Goal: Ask a question

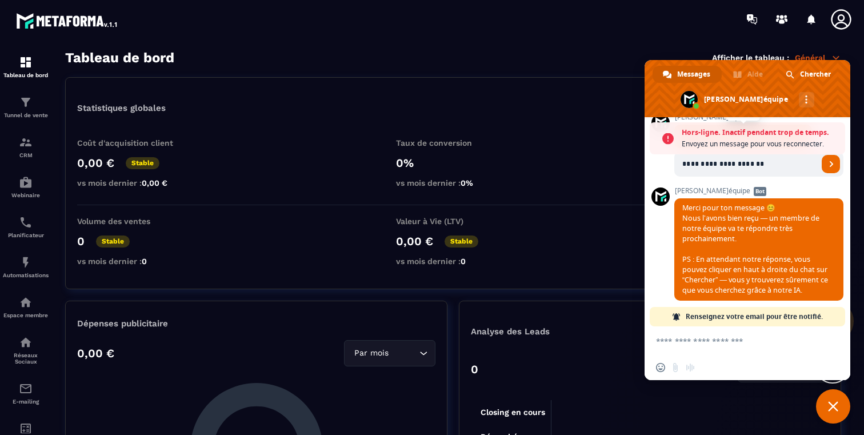
scroll to position [199, 0]
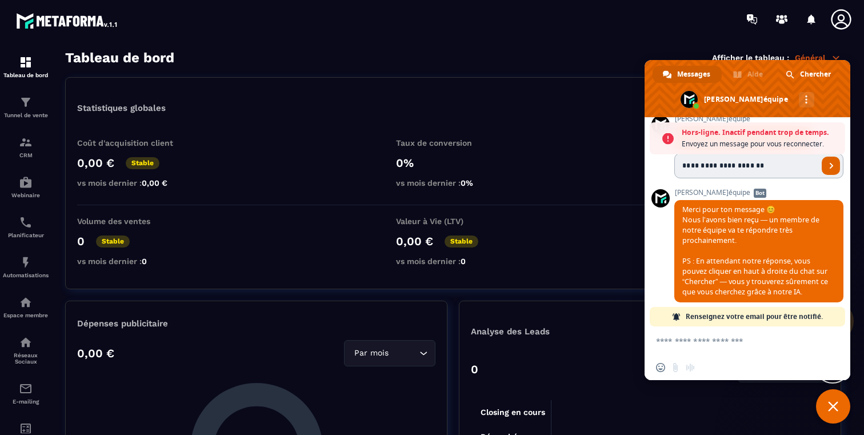
type input "**********"
click at [829, 163] on span "Envoyer" at bounding box center [832, 166] width 6 height 6
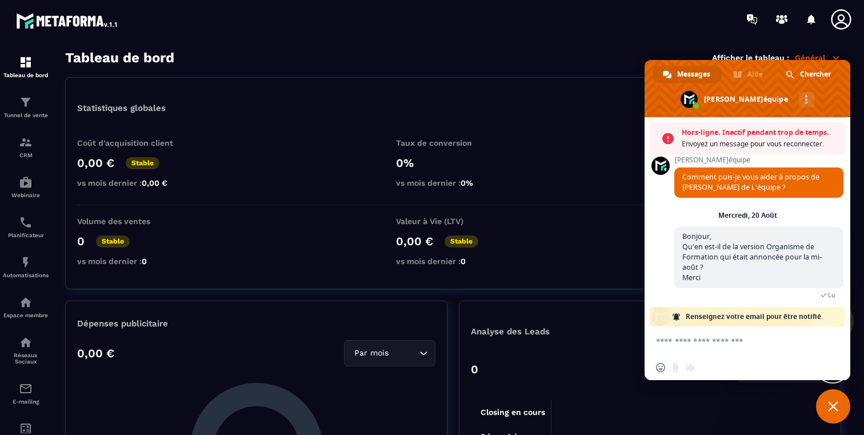
scroll to position [0, 0]
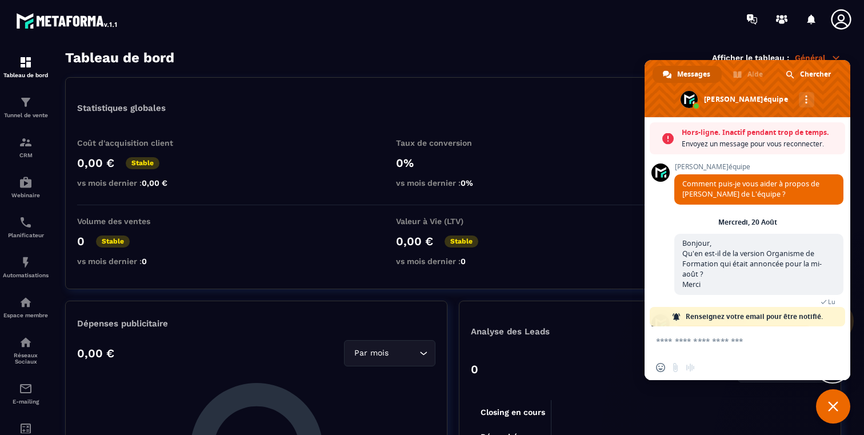
click at [737, 191] on span "Comment puis-je vous aider à propos de [PERSON_NAME] de L'équipe ?" at bounding box center [751, 189] width 137 height 20
click at [711, 268] on span "Bonjour, Qu'en est-il de la version Organisme de Formation qui était annoncée p…" at bounding box center [752, 263] width 139 height 51
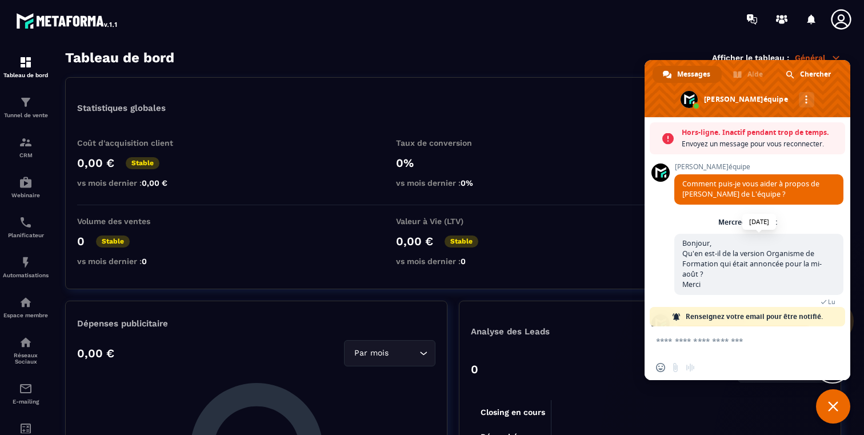
click at [693, 245] on span "Bonjour, Qu'en est-il de la version Organisme de Formation qui était annoncée p…" at bounding box center [752, 263] width 139 height 51
drag, startPoint x: 693, startPoint y: 245, endPoint x: 716, endPoint y: 286, distance: 46.8
click at [716, 286] on span "Bonjour, Qu'en est-il de la version Organisme de Formation qui était annoncée p…" at bounding box center [759, 264] width 169 height 61
copy div "Bonjour, Qu'en est-il de la version Organisme de Formation qui était annoncée p…"
click at [828, 408] on span "Fermer le chat" at bounding box center [833, 406] width 10 height 10
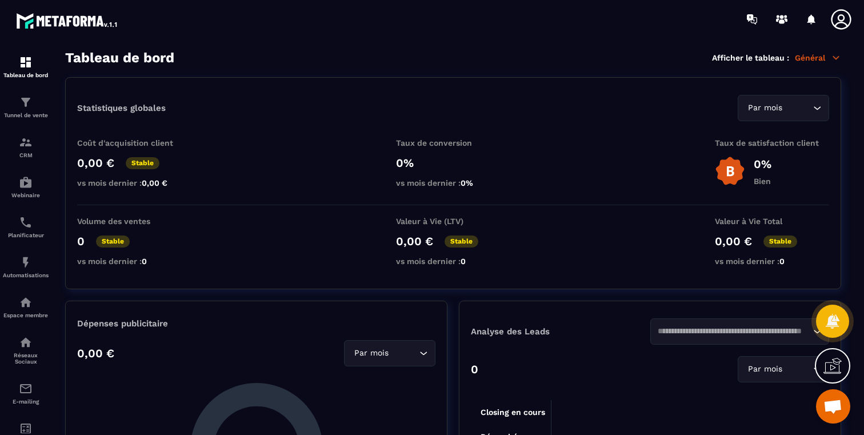
click at [831, 413] on span "Ouvrir le chat" at bounding box center [833, 408] width 19 height 16
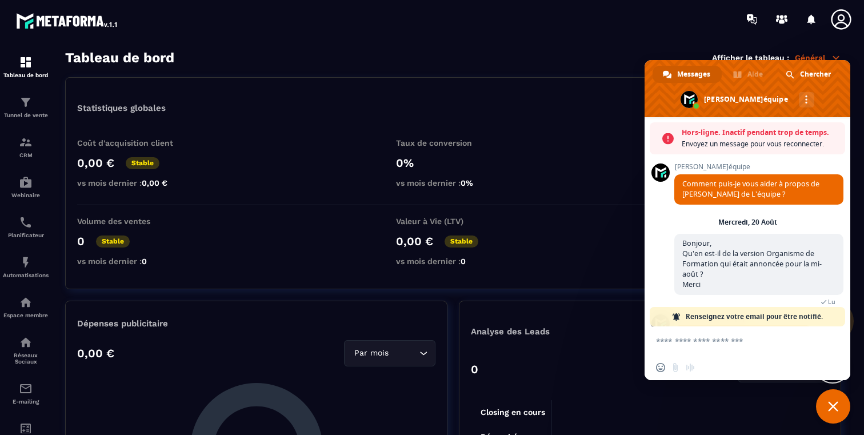
scroll to position [201, 0]
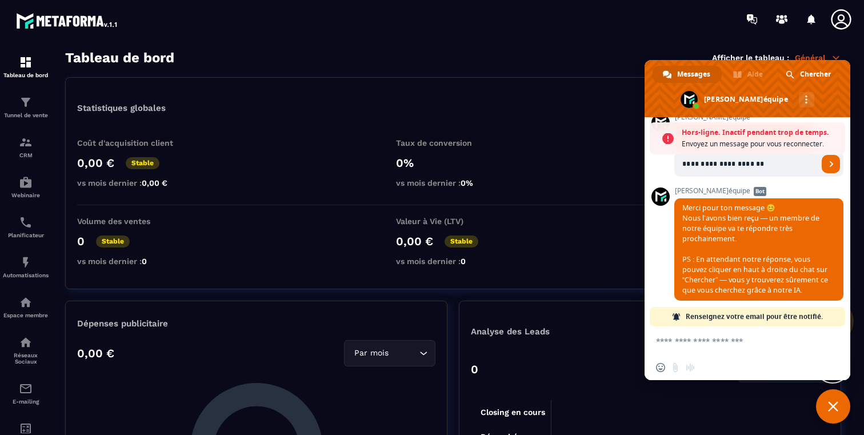
click at [751, 347] on textarea "Entrez votre message..." at bounding box center [736, 340] width 160 height 29
paste textarea "**********"
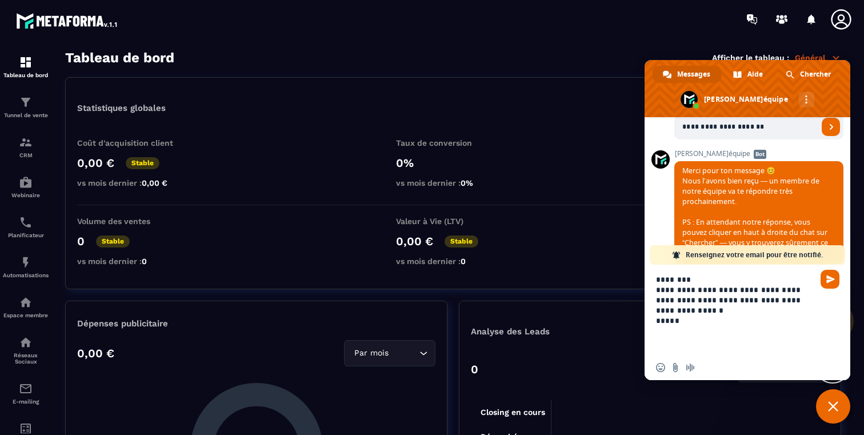
type textarea "**********"
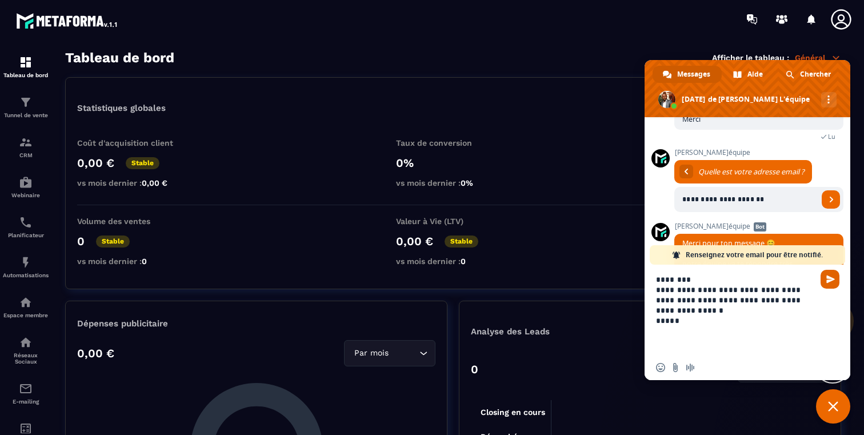
click at [832, 280] on span "Envoyer" at bounding box center [831, 279] width 9 height 9
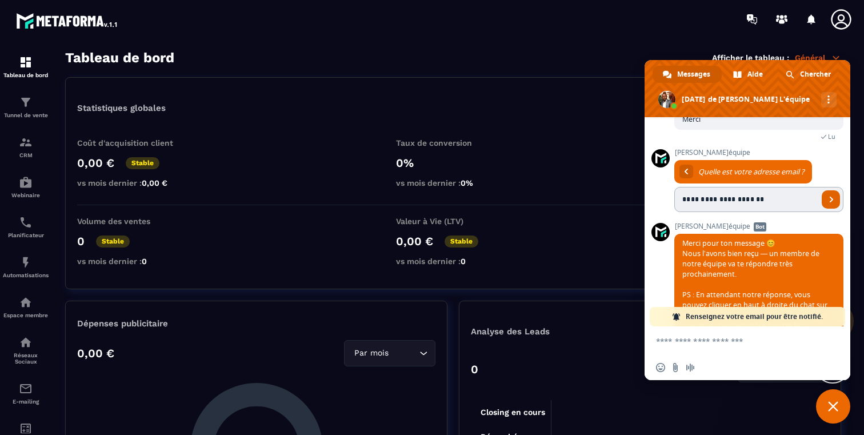
click at [832, 195] on link "Envoyer" at bounding box center [831, 199] width 18 height 18
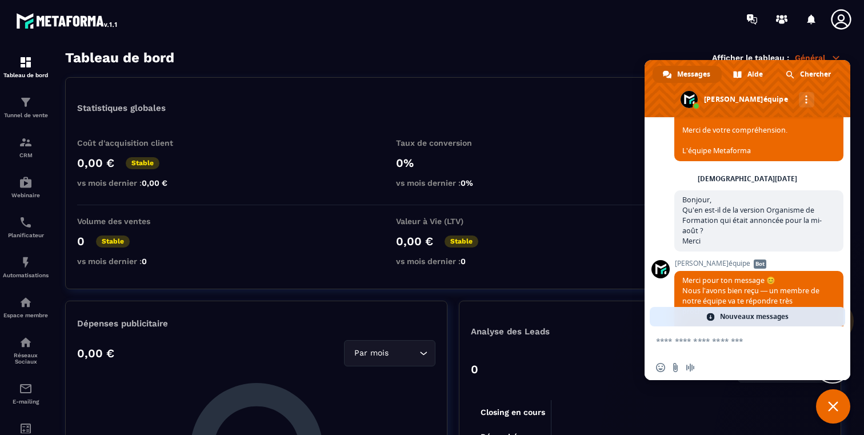
scroll to position [420, 0]
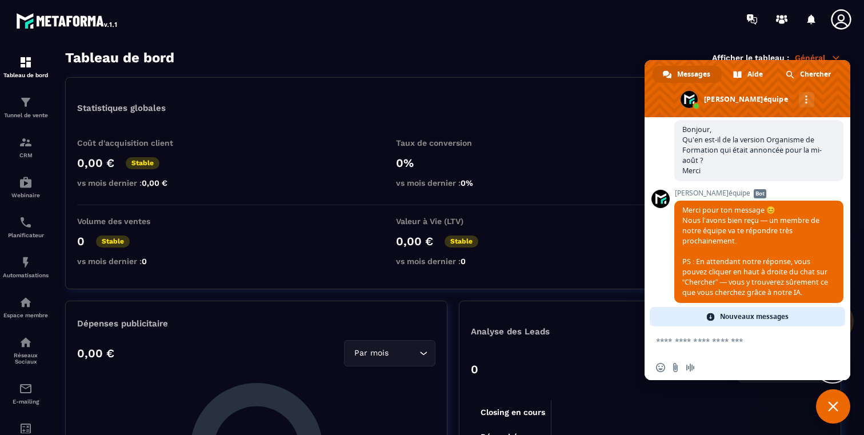
click at [740, 314] on span "Nouveaux messages" at bounding box center [754, 316] width 69 height 19
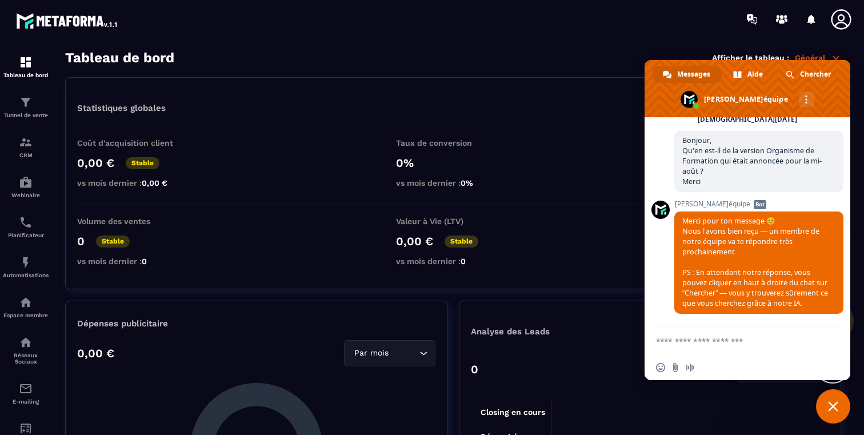
scroll to position [474, 0]
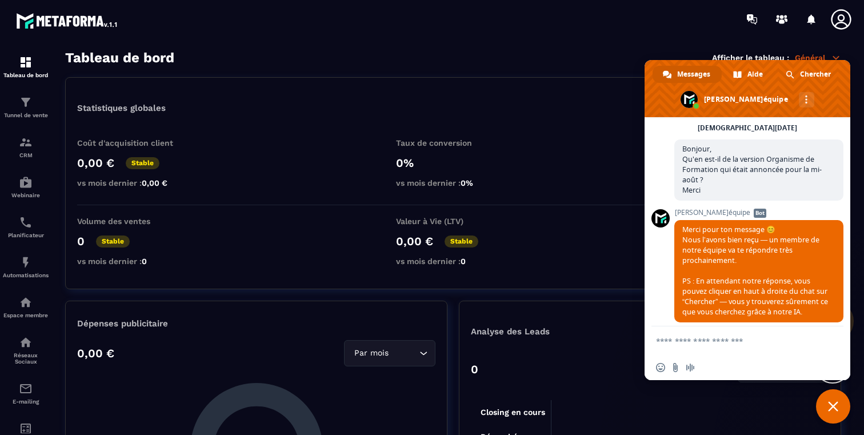
click at [712, 342] on textarea "Entrez votre message..." at bounding box center [736, 340] width 160 height 29
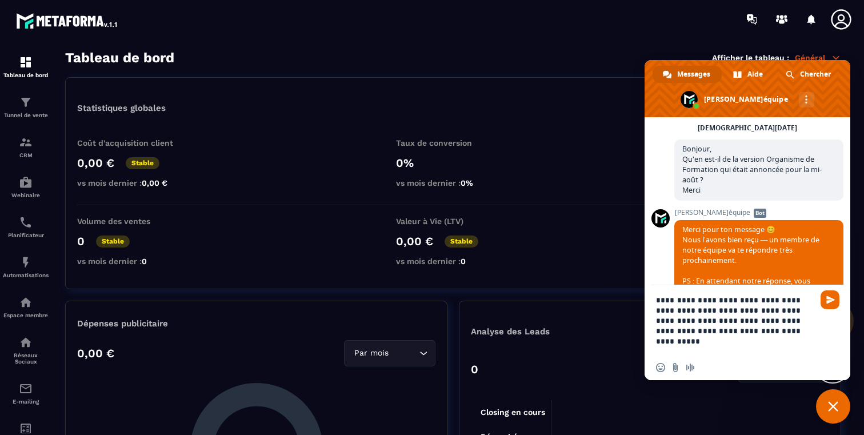
type textarea "**********"
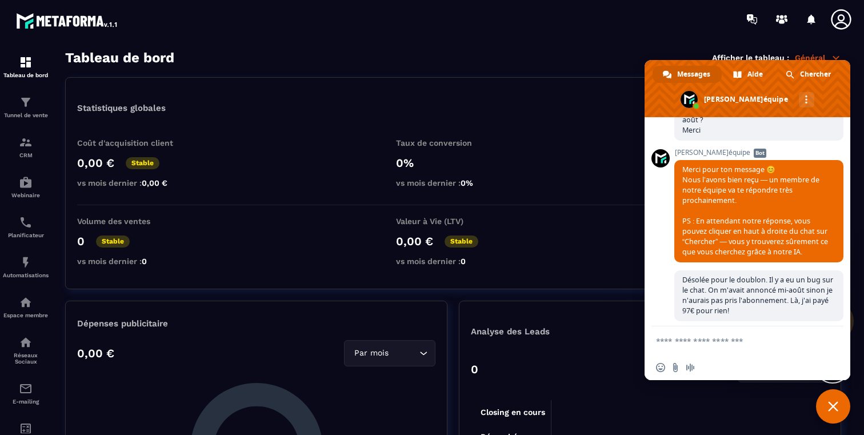
scroll to position [659, 0]
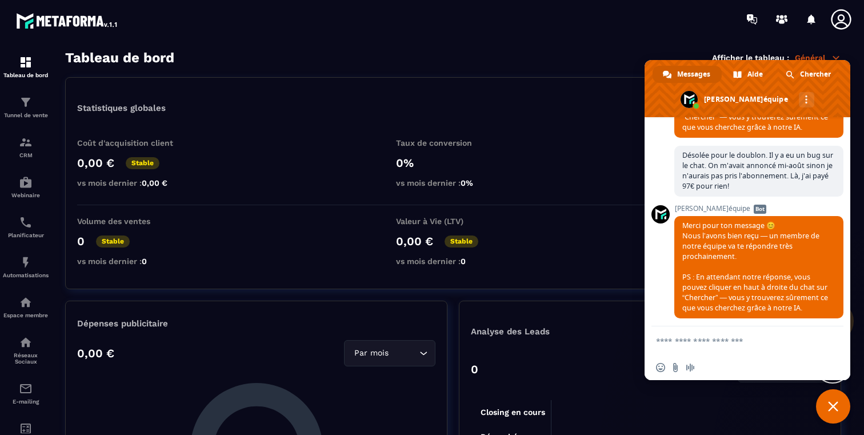
click at [827, 407] on span "Fermer le chat" at bounding box center [833, 406] width 34 height 34
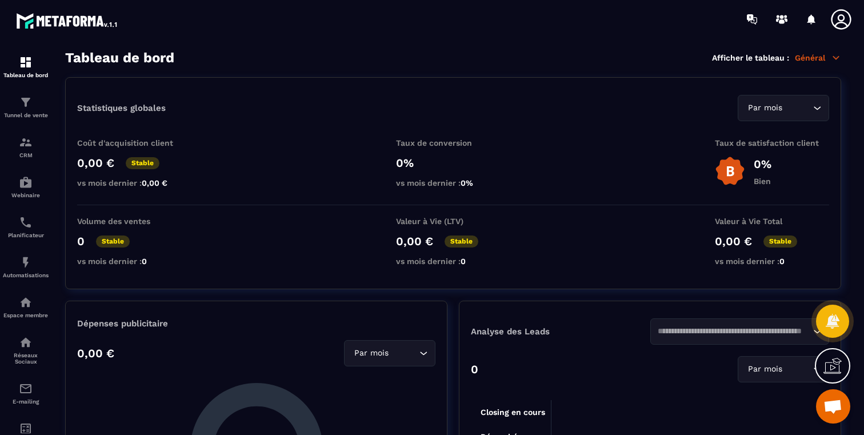
click at [827, 407] on span "Ouvrir le chat" at bounding box center [833, 408] width 19 height 16
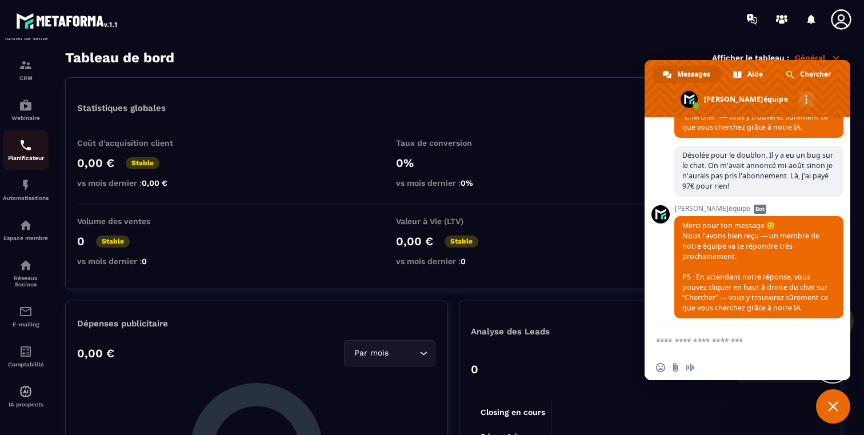
scroll to position [0, 0]
